Goal: Information Seeking & Learning: Learn about a topic

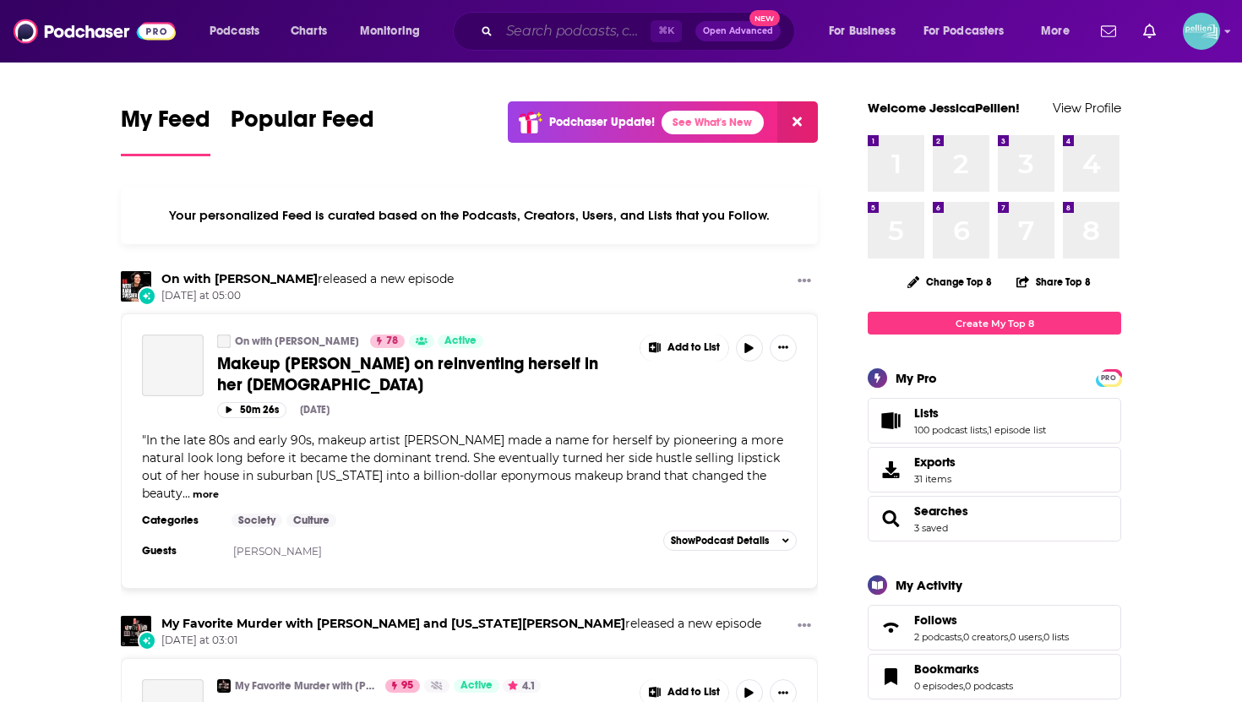
click at [504, 36] on input "Search podcasts, credits, & more..." at bounding box center [574, 31] width 151 height 27
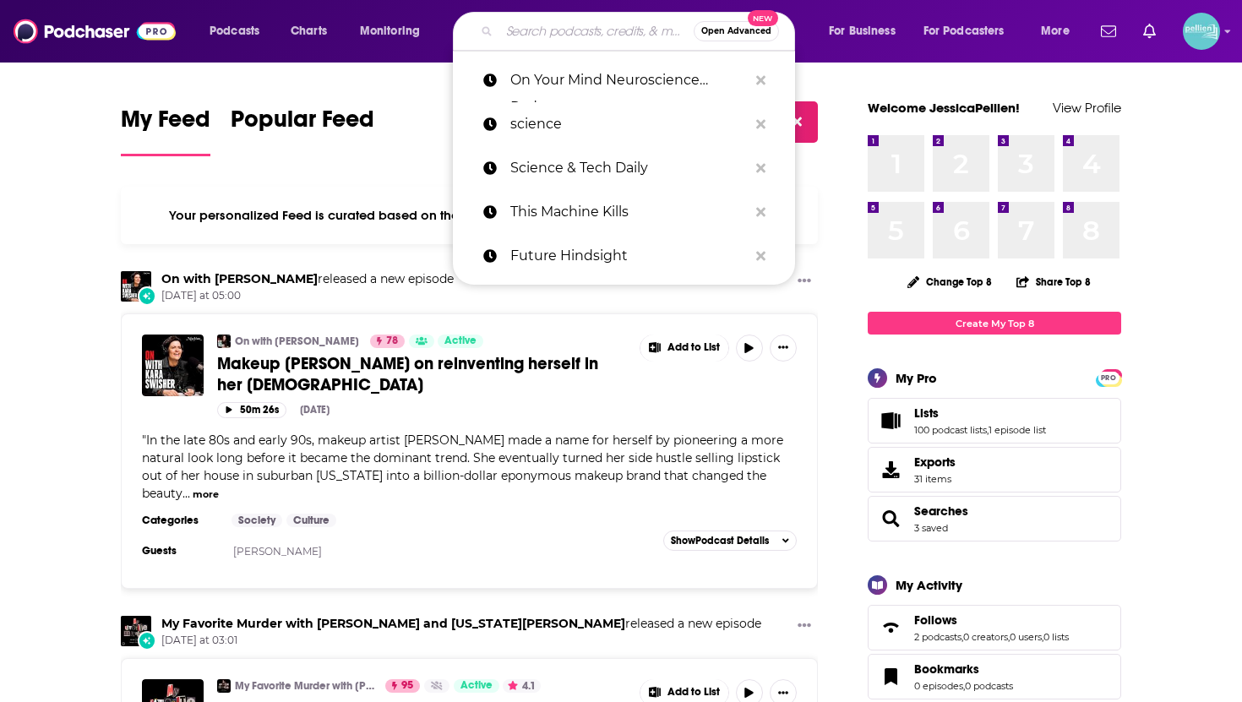
paste input "[PERSON_NAME] Show"
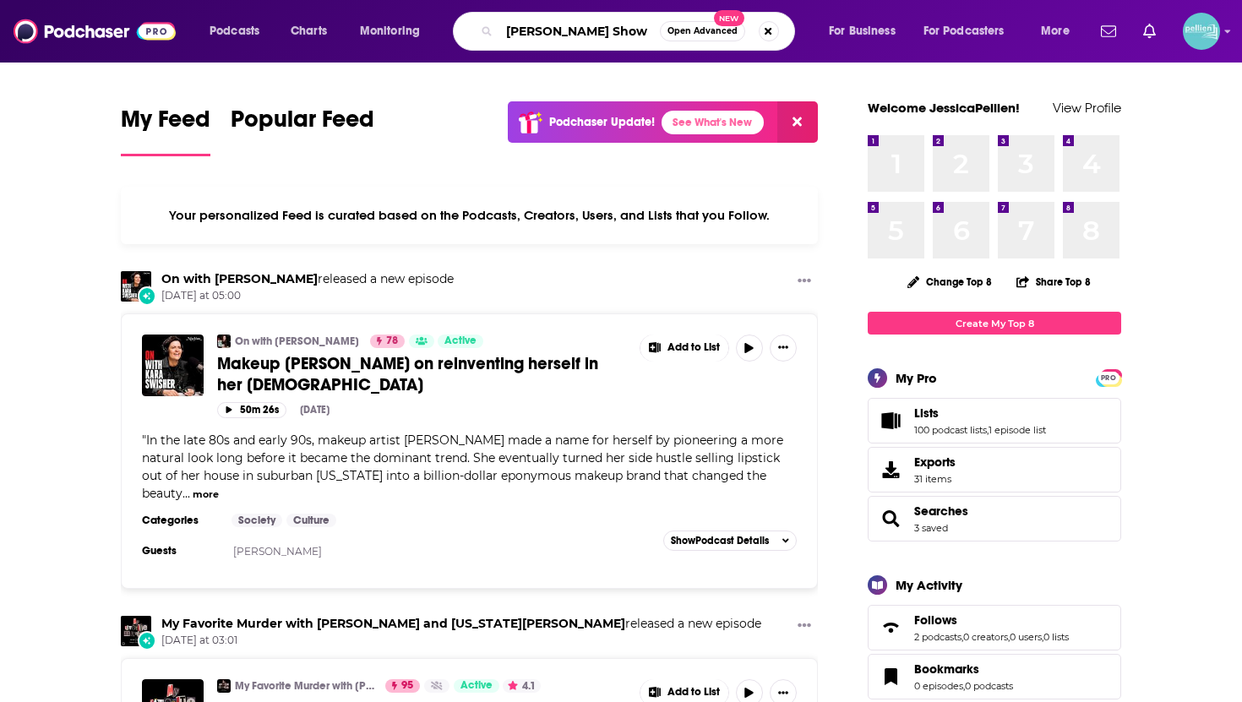
click at [609, 30] on input "[PERSON_NAME] Show" at bounding box center [579, 31] width 160 height 27
type input "[PERSON_NAME] Show"
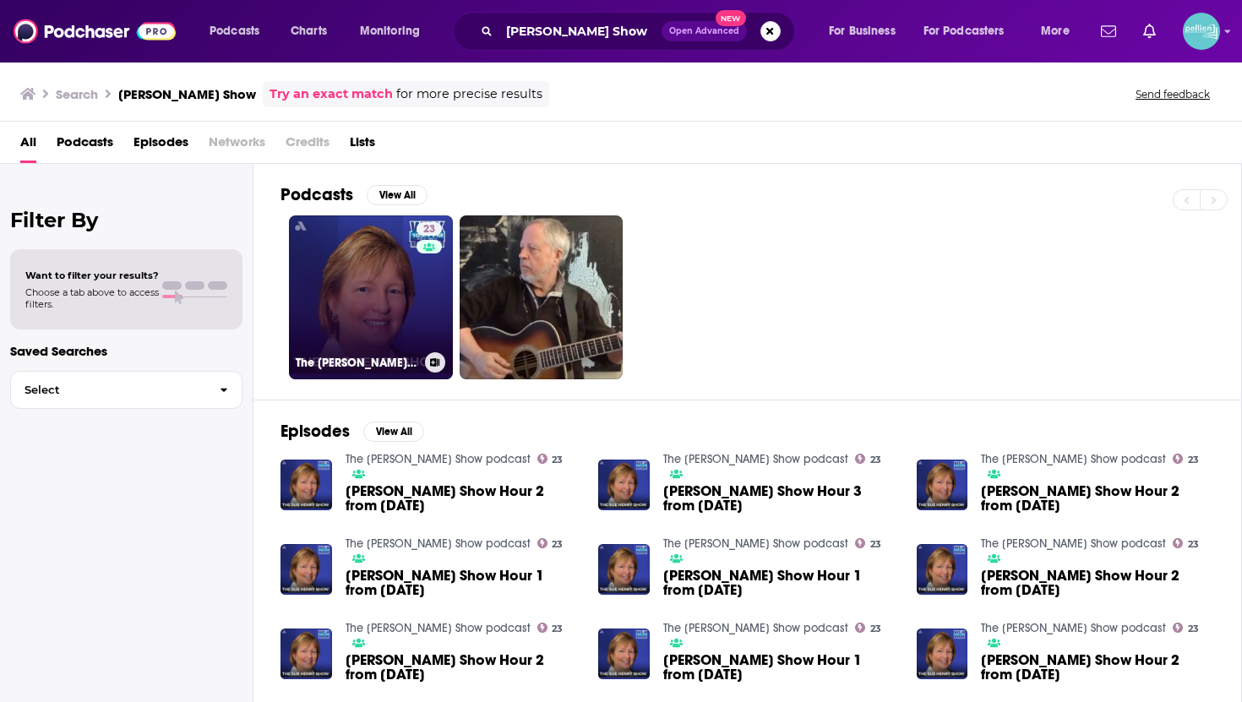
click at [394, 291] on link "23 The Sue Henry Show podcast" at bounding box center [371, 297] width 164 height 164
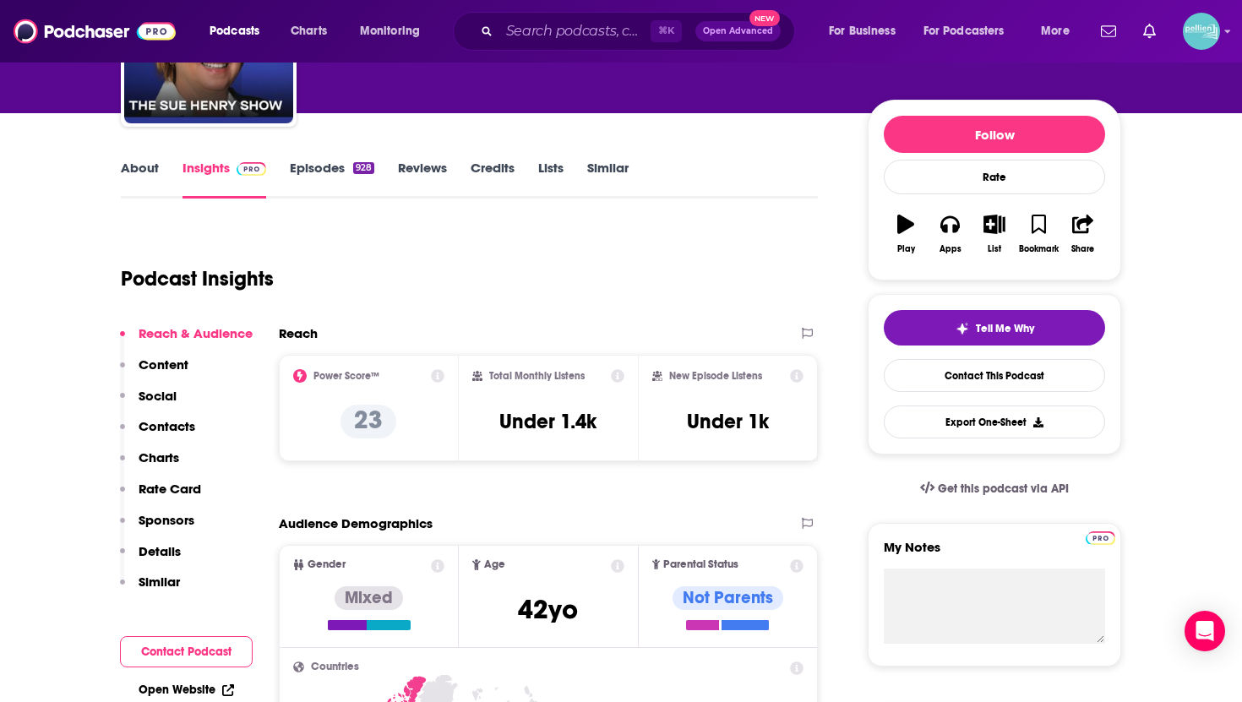
scroll to position [131, 0]
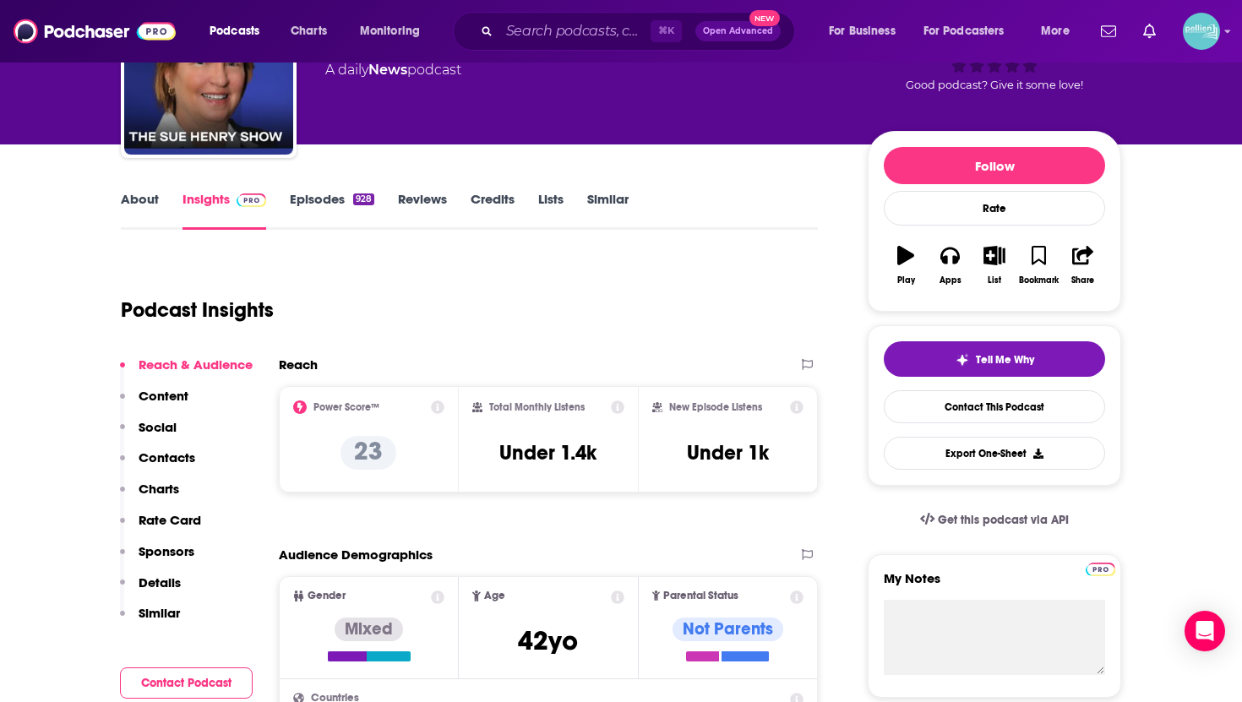
click at [128, 191] on link "About" at bounding box center [140, 210] width 38 height 39
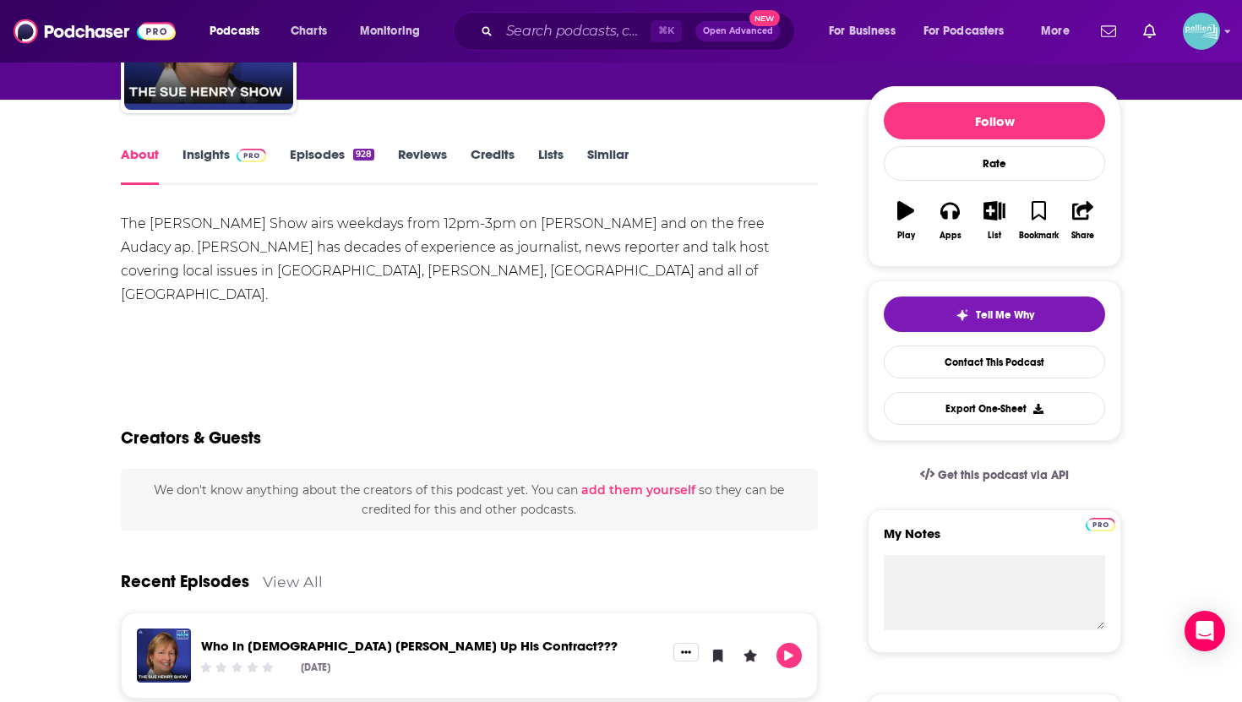
scroll to position [154, 0]
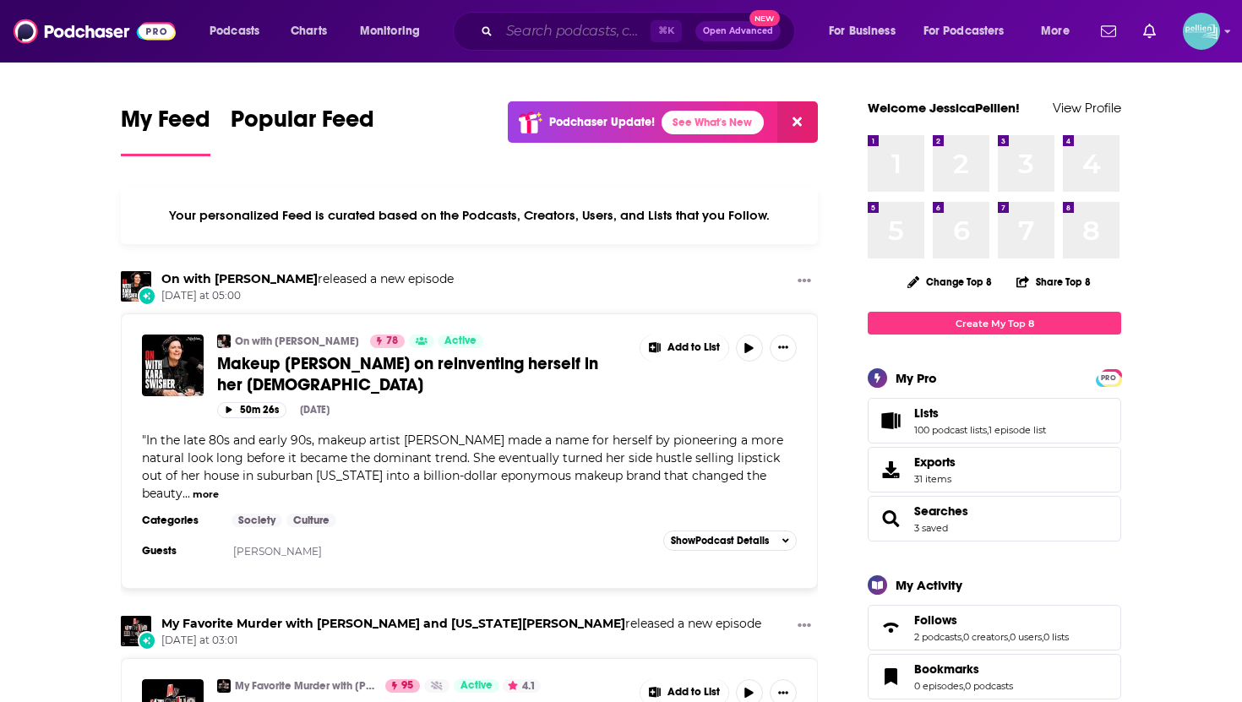
click at [575, 37] on input "Search podcasts, credits, & more..." at bounding box center [574, 31] width 151 height 27
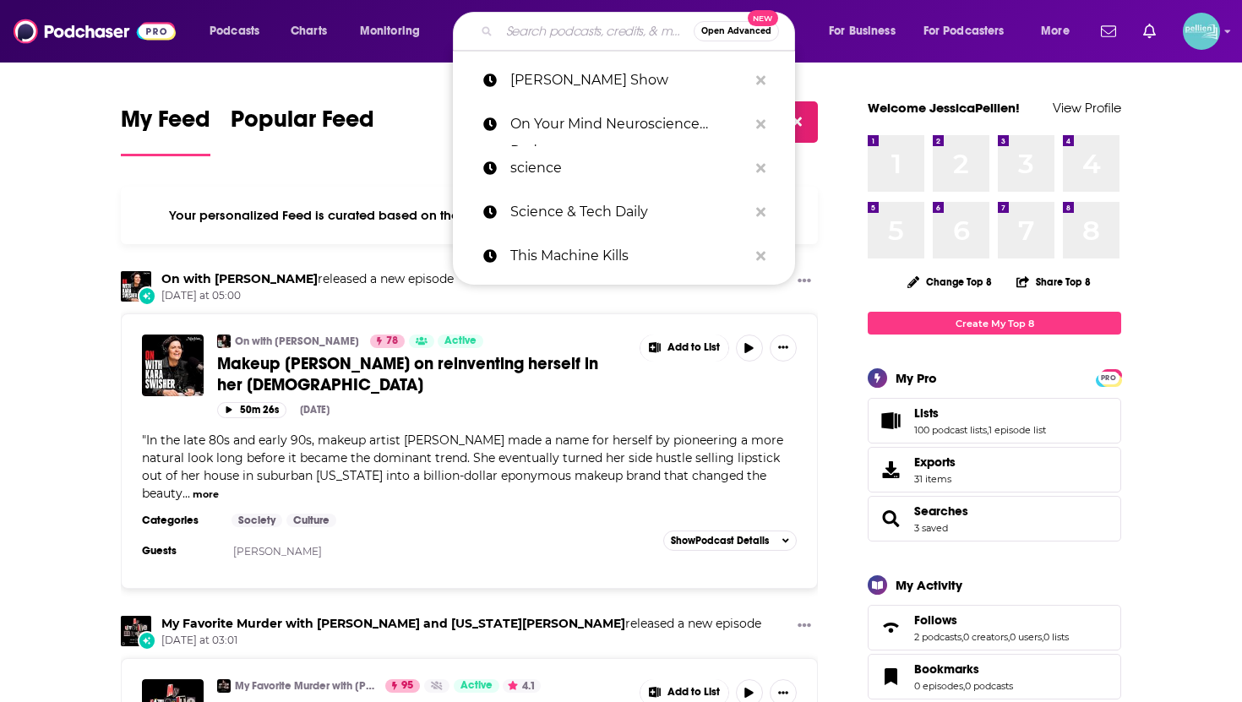
paste input "[PERSON_NAME] Show"
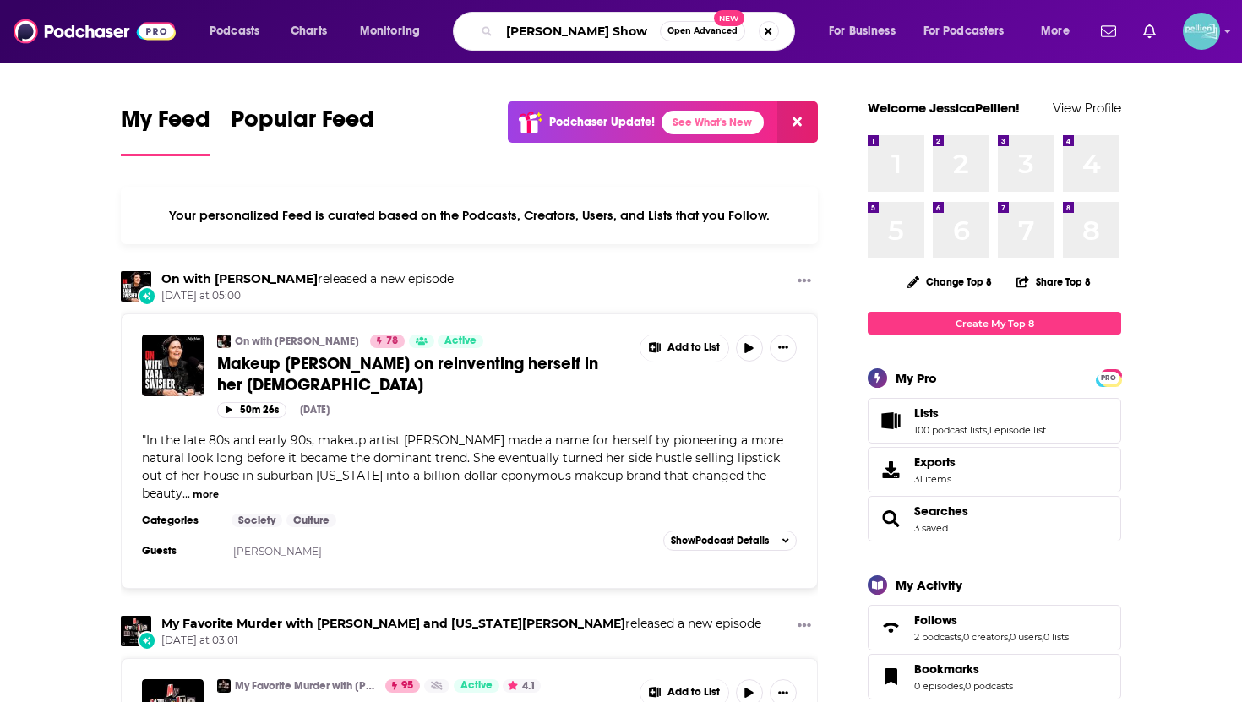
type input "[PERSON_NAME] Show"
